Goal: Find specific page/section: Find specific page/section

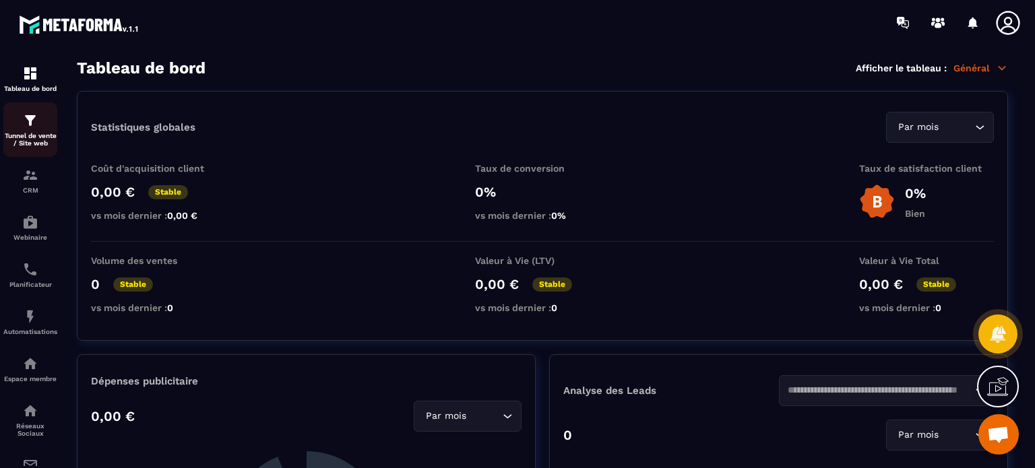
click at [38, 120] on div "Tunnel de vente / Site web" at bounding box center [30, 130] width 54 height 34
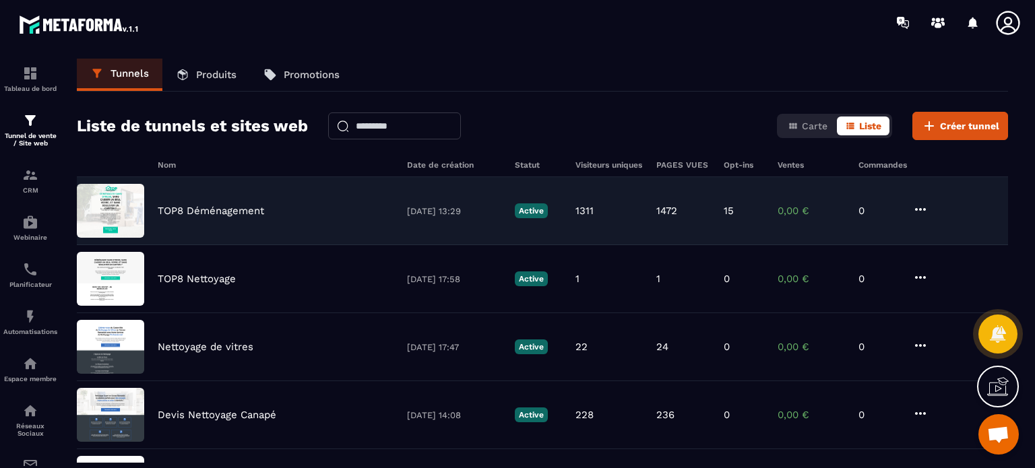
click at [248, 209] on p "TOP8 Déménagement" at bounding box center [211, 211] width 106 height 12
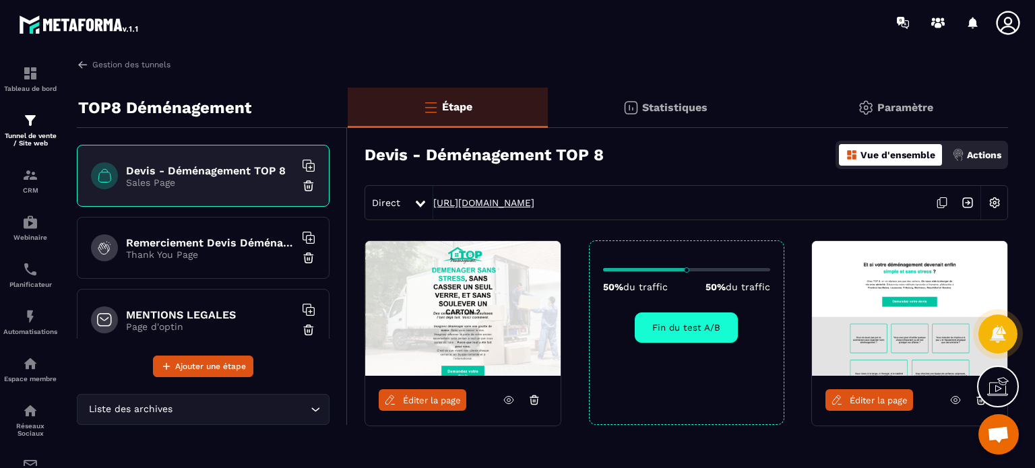
click at [535, 204] on link "[URL][DOMAIN_NAME]" at bounding box center [483, 202] width 101 height 11
click at [1000, 204] on img at bounding box center [995, 203] width 26 height 26
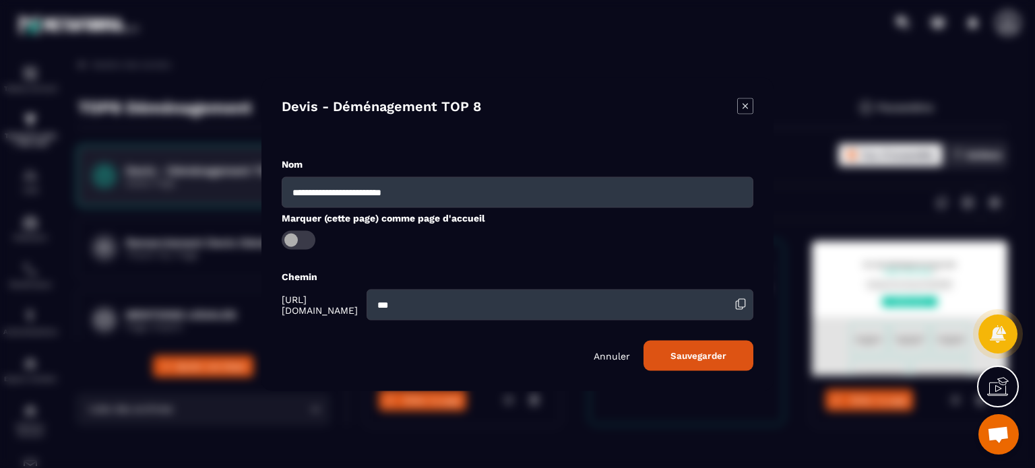
click at [741, 106] on icon "Modal window" at bounding box center [745, 106] width 16 height 16
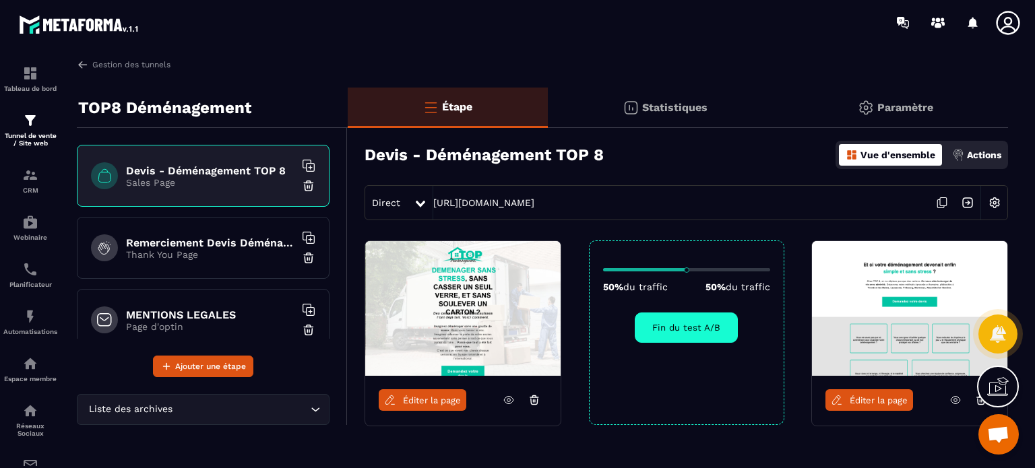
click at [230, 251] on p "Thank You Page" at bounding box center [210, 254] width 169 height 11
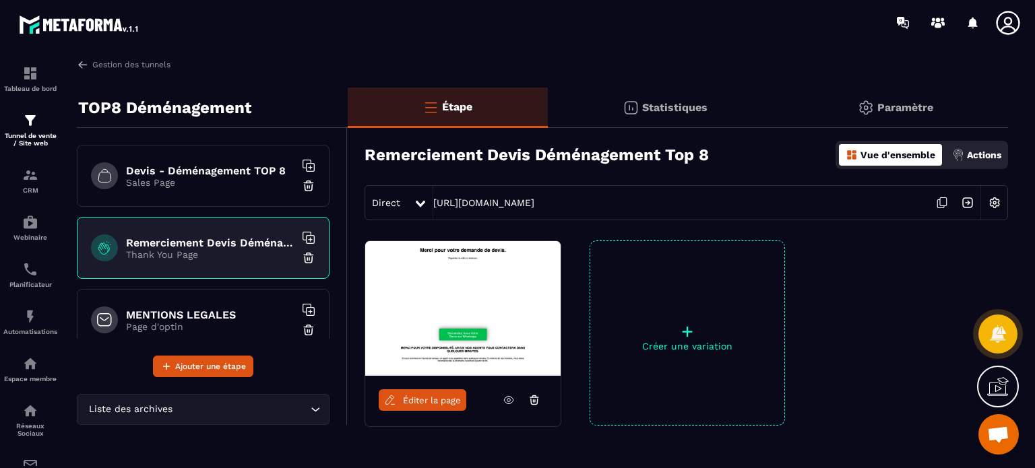
click at [185, 179] on p "Sales Page" at bounding box center [210, 182] width 169 height 11
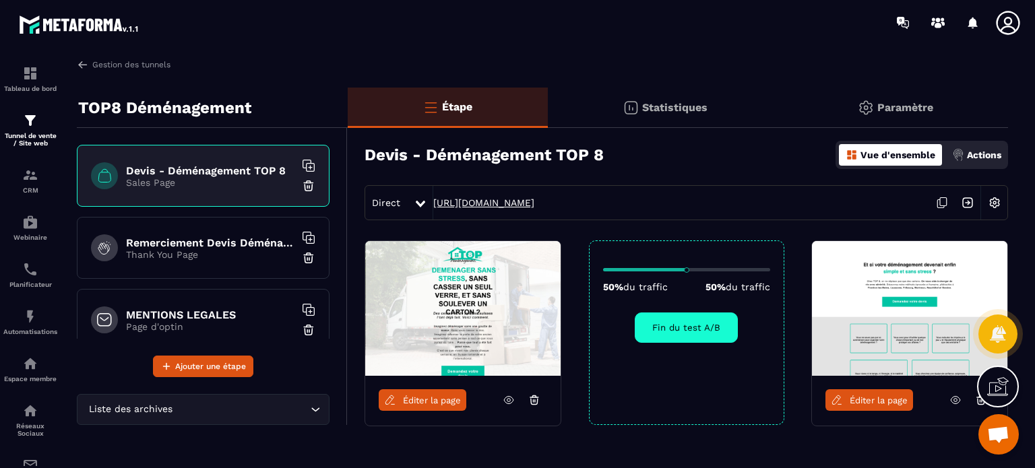
click at [461, 203] on link "[URL][DOMAIN_NAME]" at bounding box center [483, 202] width 101 height 11
